Goal: Information Seeking & Learning: Understand process/instructions

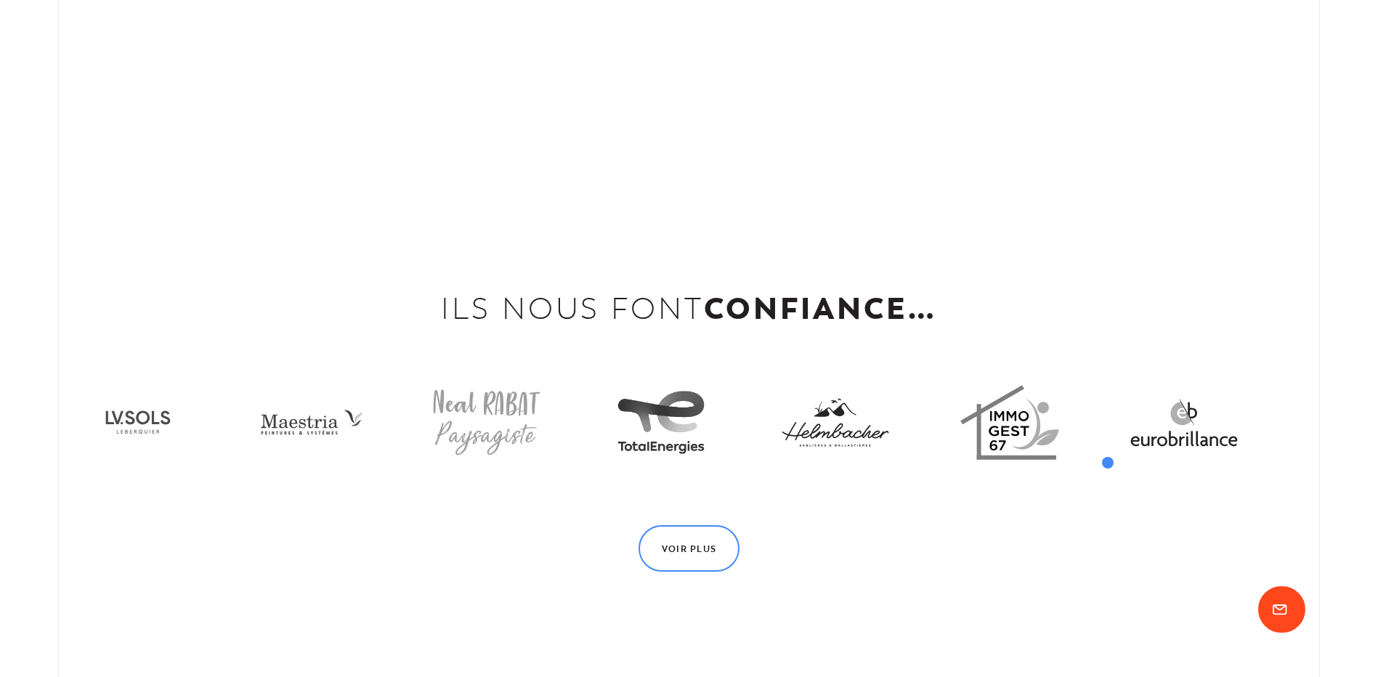
scroll to position [3456, 0]
click at [689, 537] on link "Voir plus" at bounding box center [690, 548] width 102 height 46
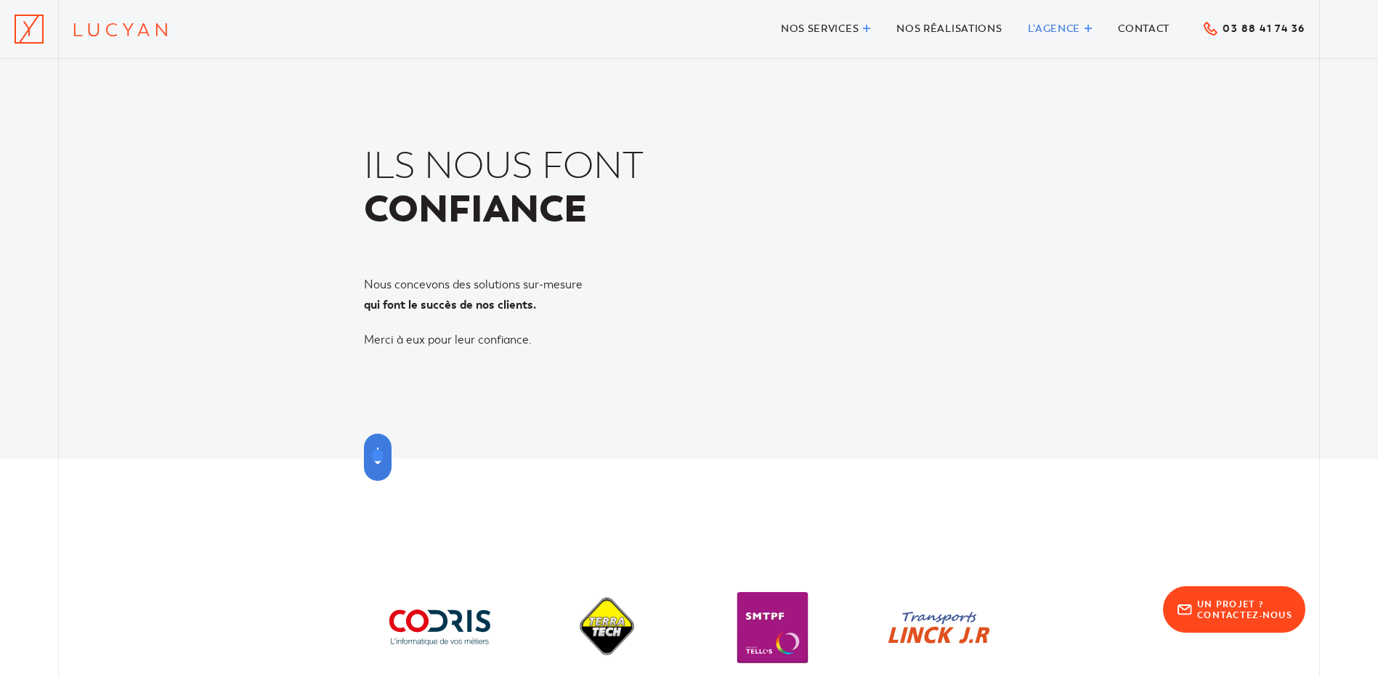
click at [378, 455] on icon at bounding box center [377, 455] width 7 height 17
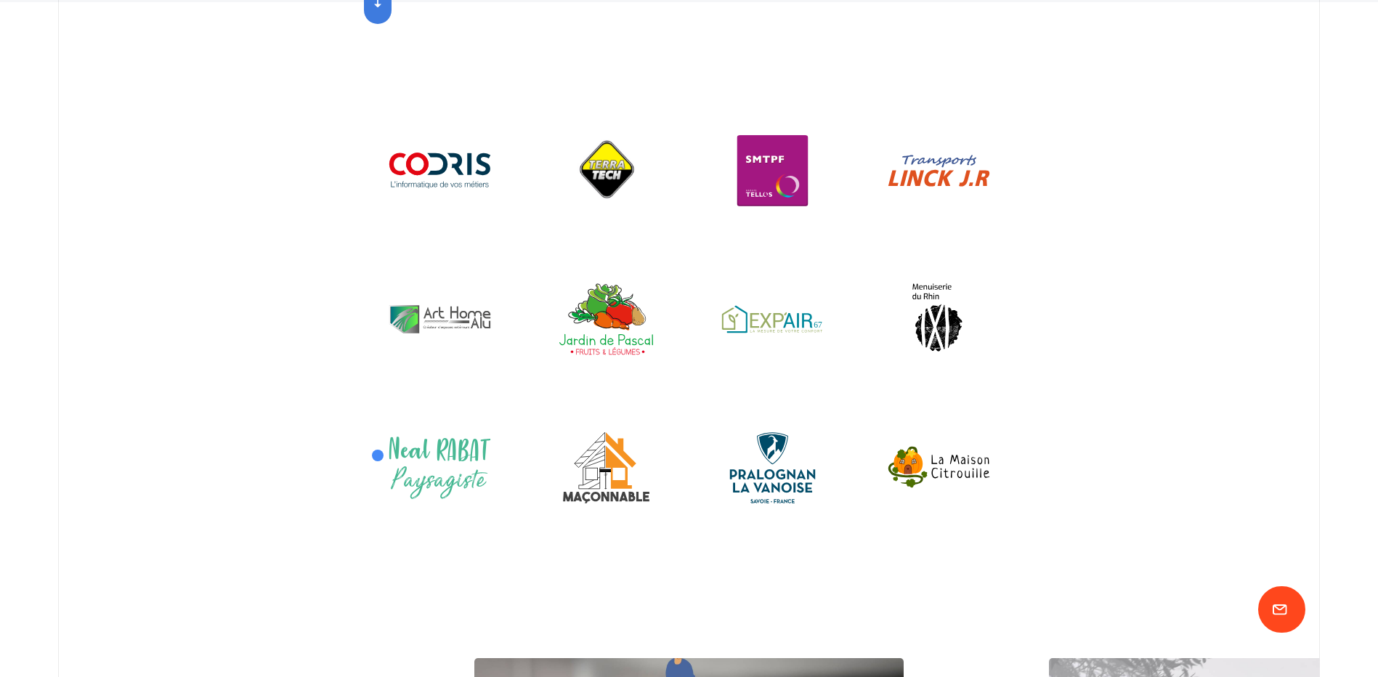
scroll to position [459, 0]
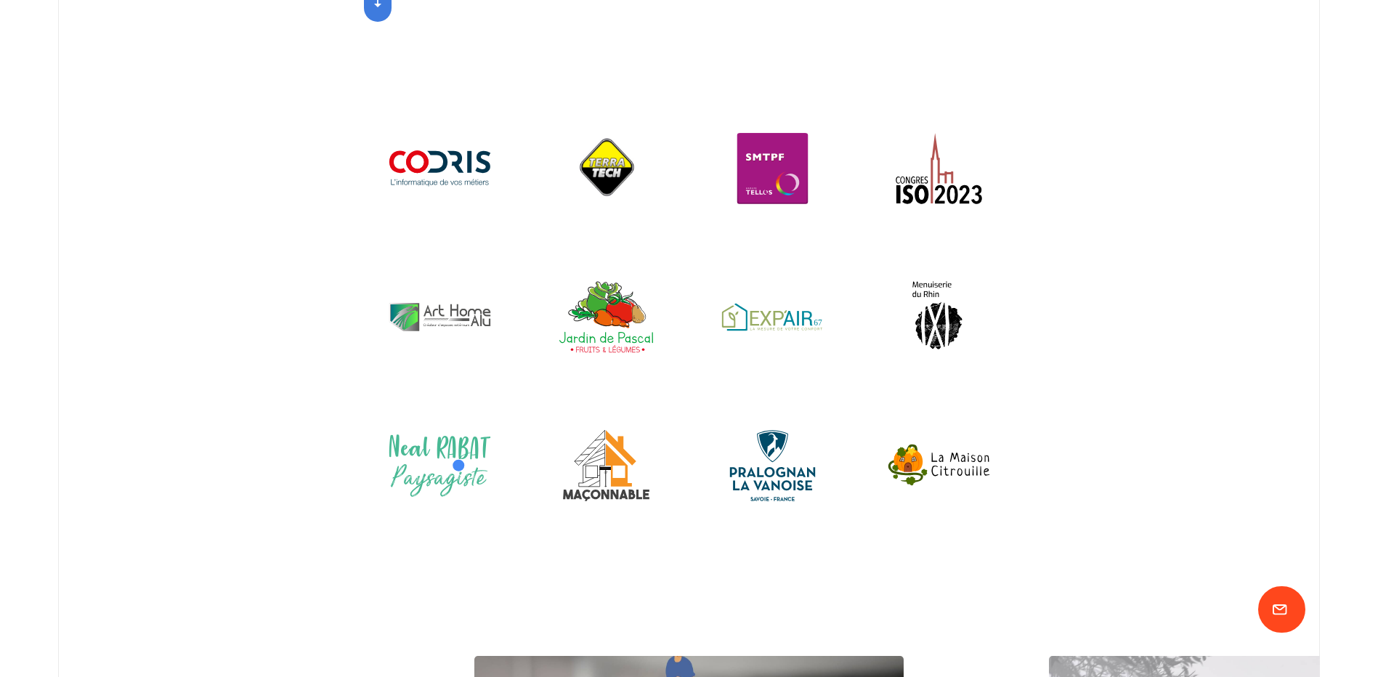
click at [463, 463] on div at bounding box center [440, 476] width 166 height 148
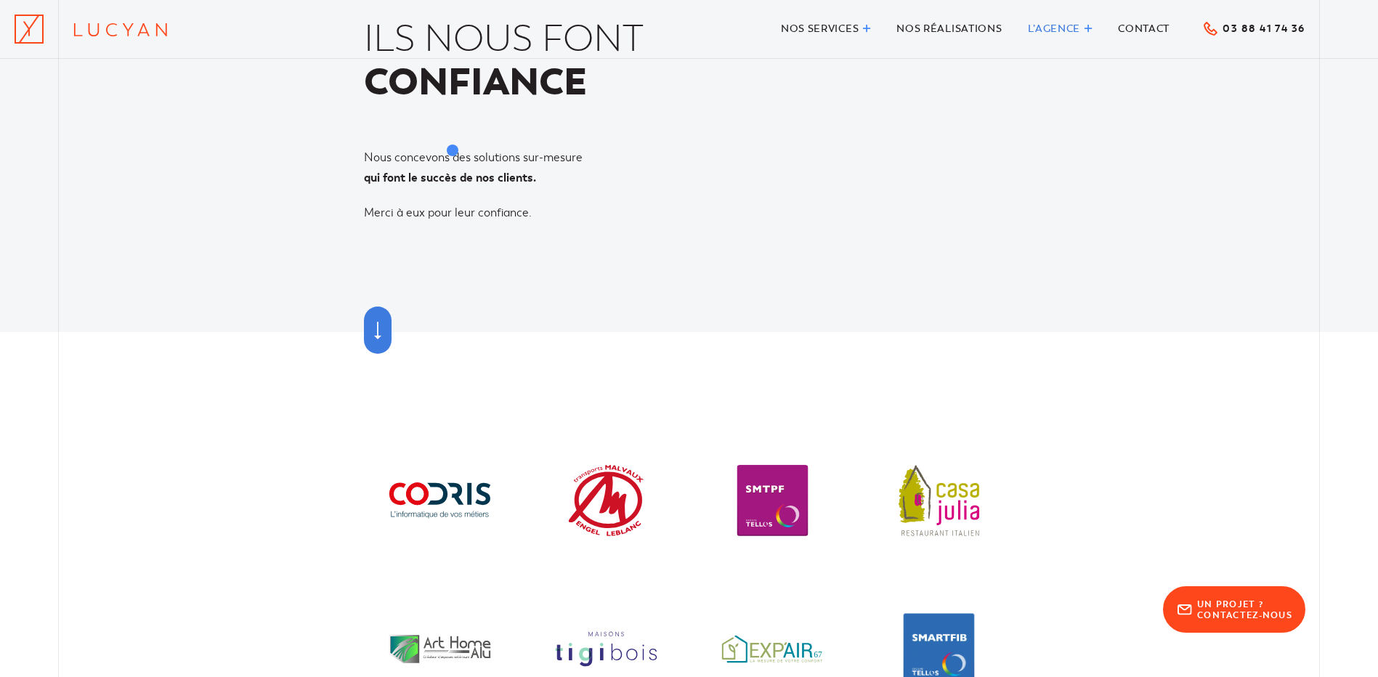
scroll to position [0, 0]
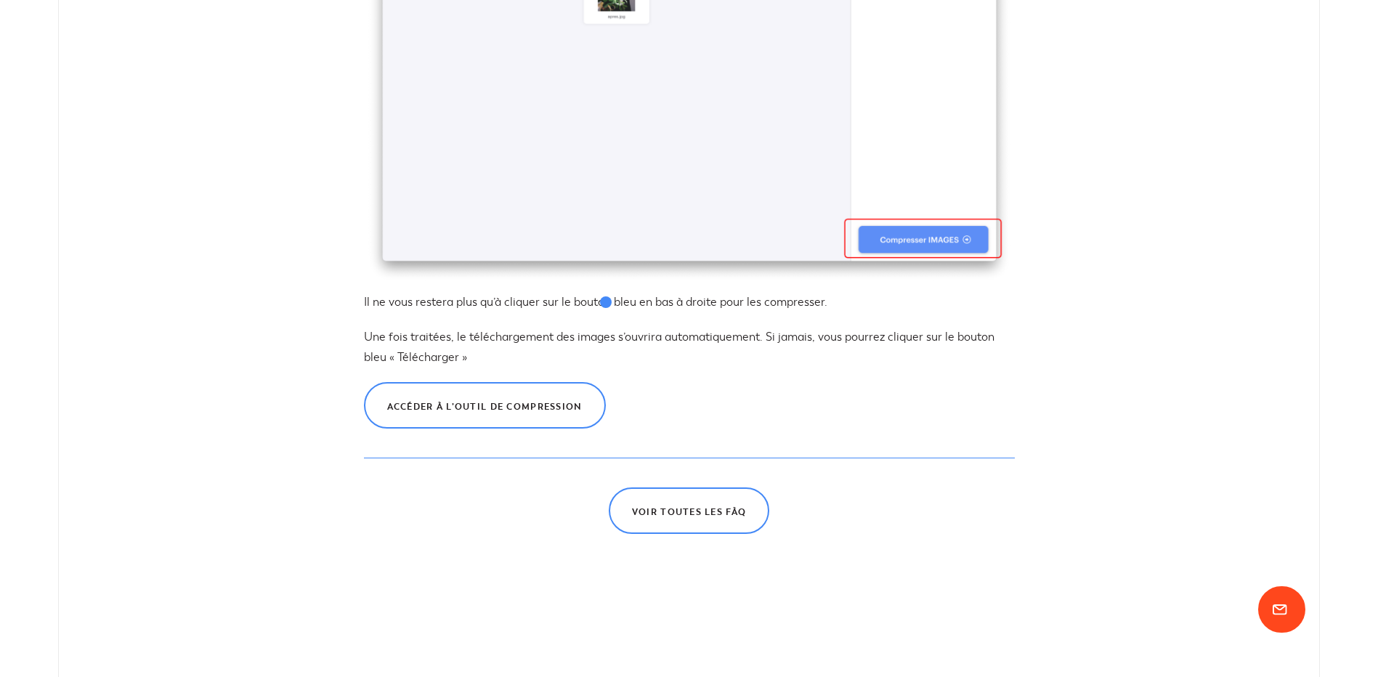
scroll to position [1744, 0]
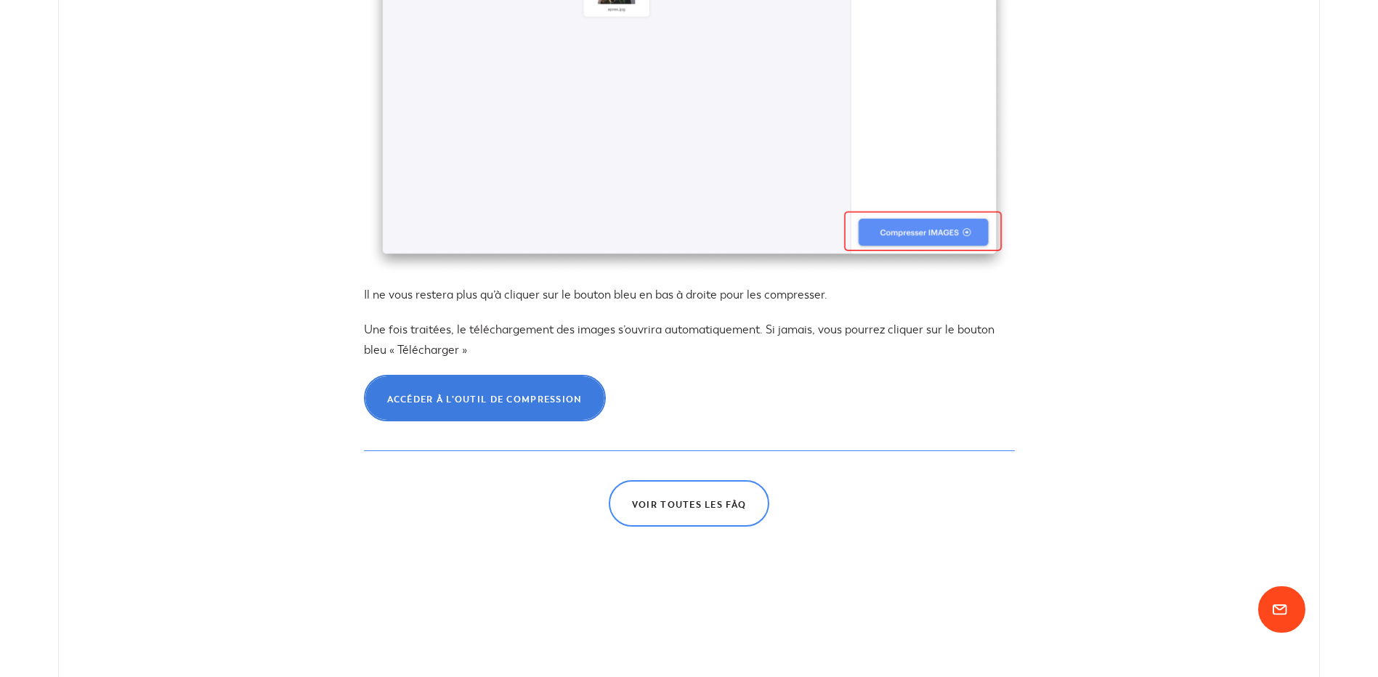
click at [488, 404] on span "Accéder à l’outil de compression" at bounding box center [484, 399] width 195 height 9
